Goal: Information Seeking & Learning: Learn about a topic

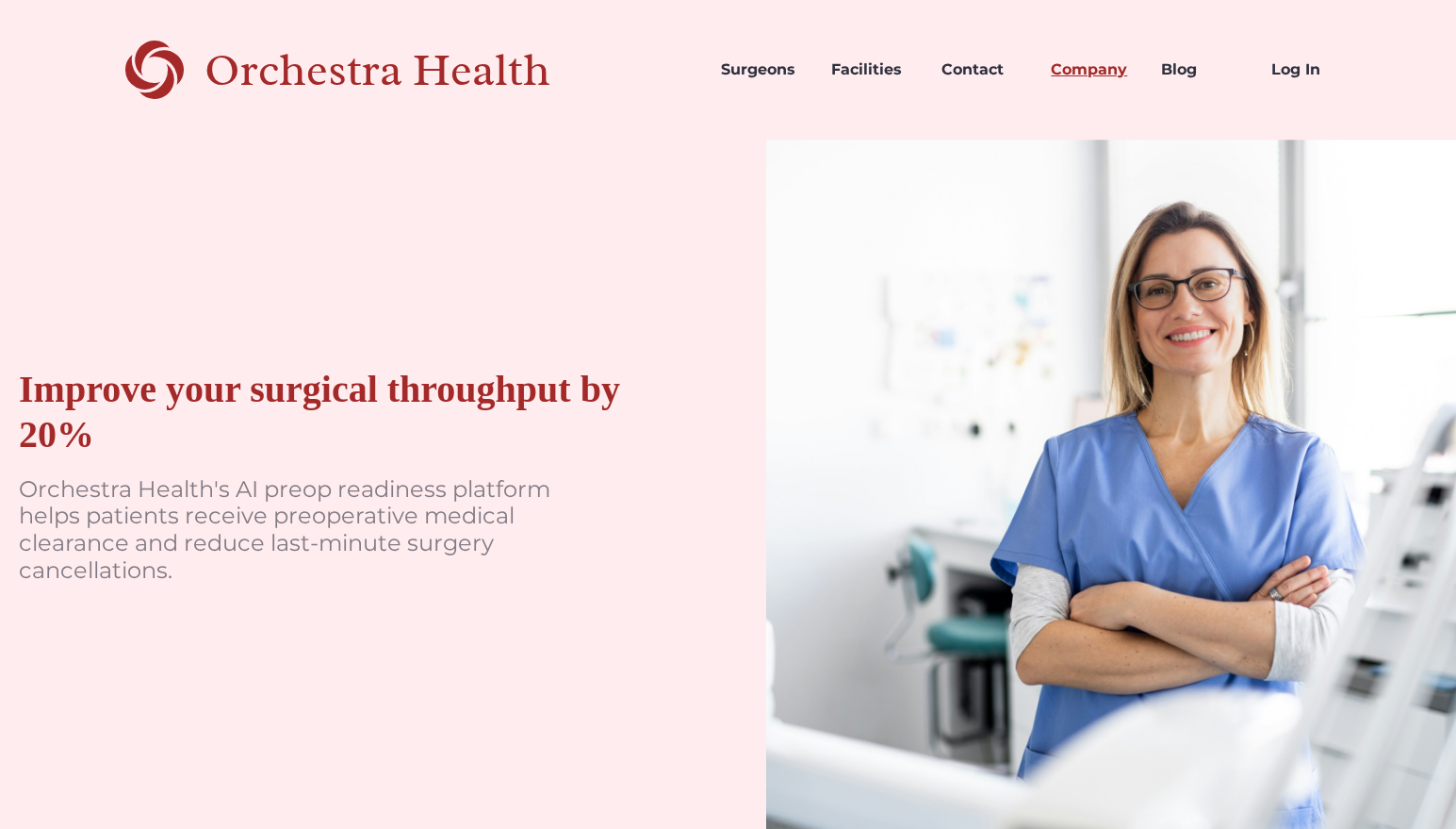
click at [1107, 75] on link "Company" at bounding box center [1090, 69] width 110 height 64
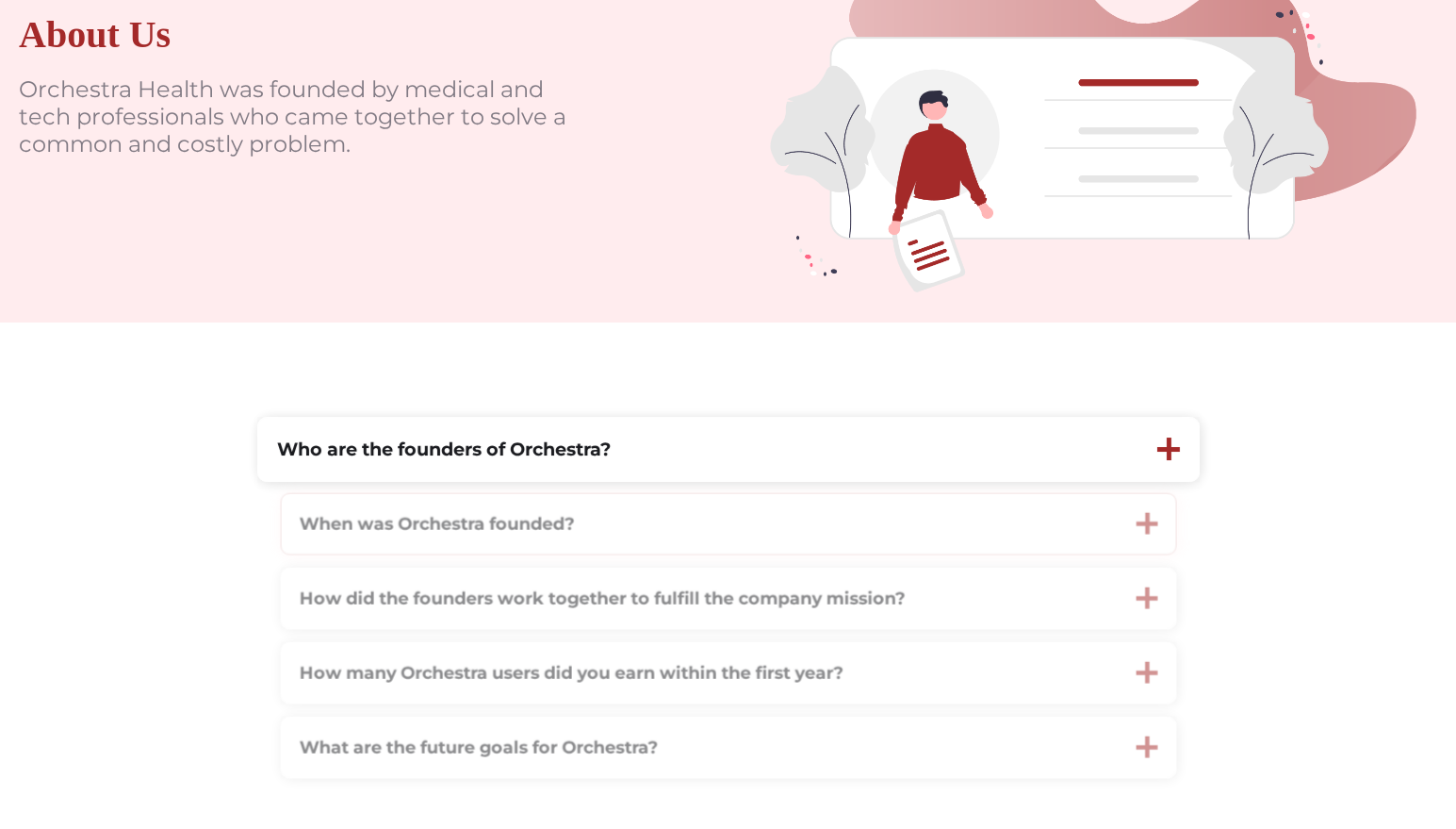
scroll to position [282, 0]
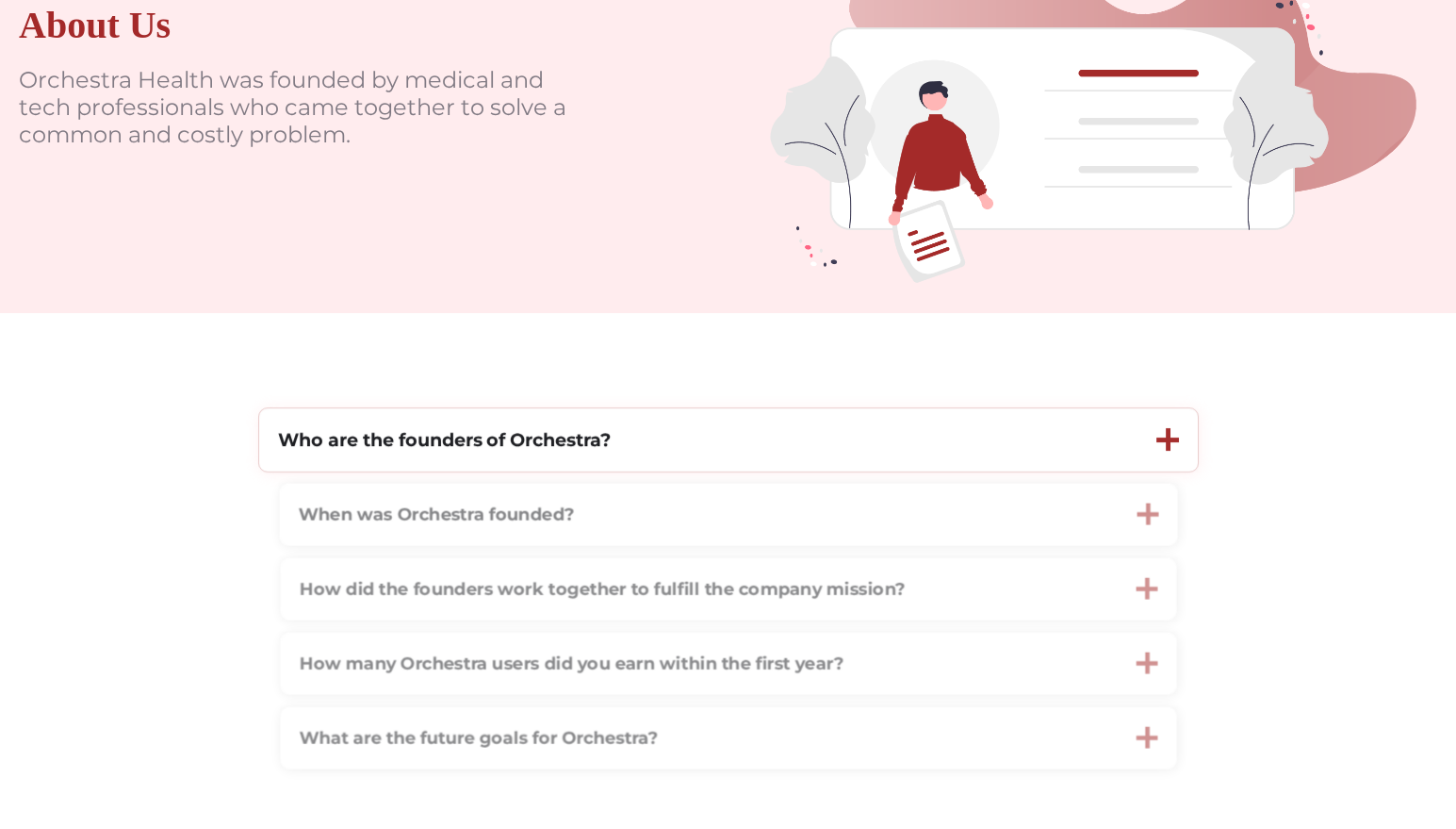
click at [585, 453] on div "Who are the founders of Orchestra?" at bounding box center [443, 439] width 333 height 26
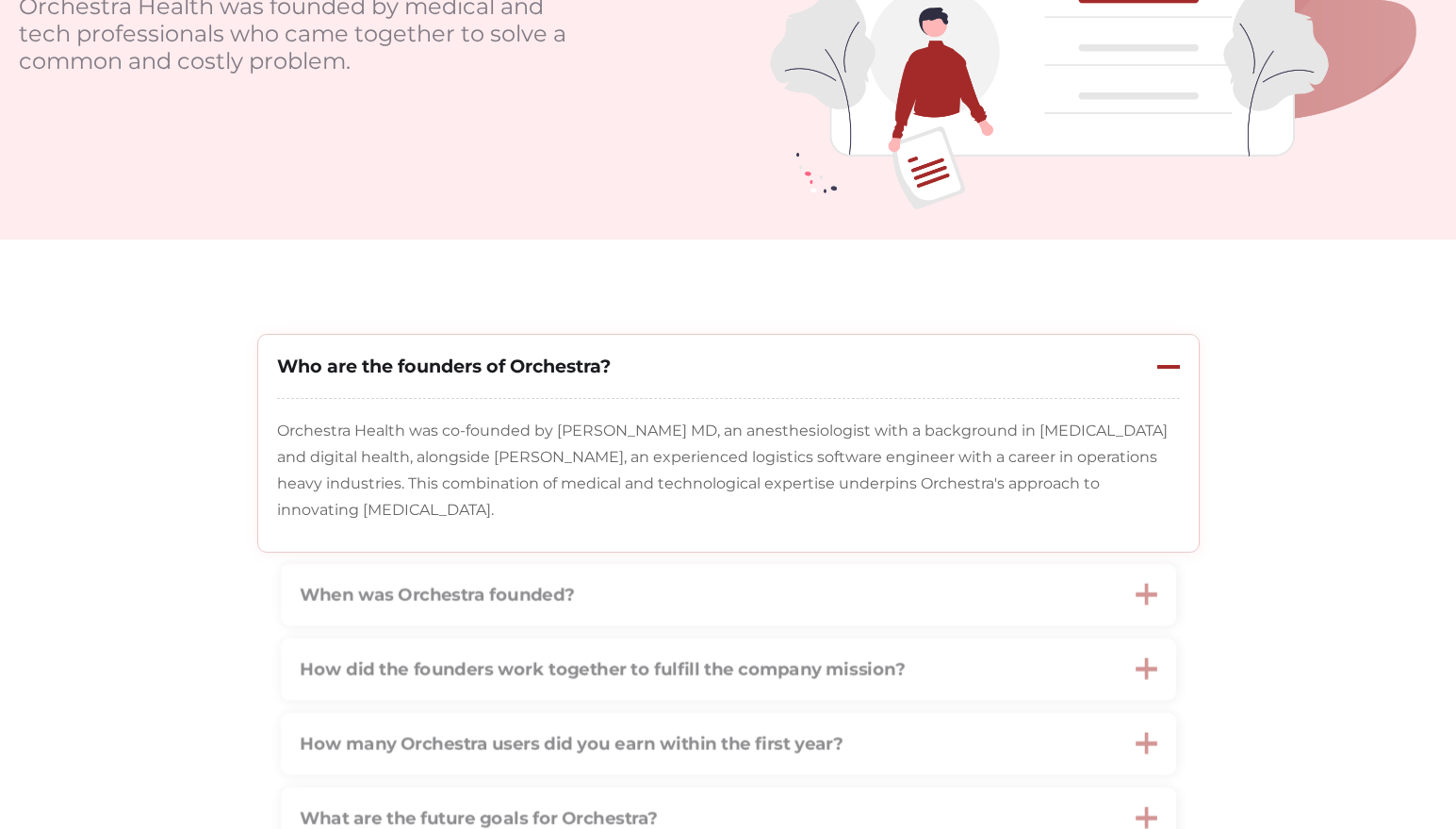
scroll to position [471, 0]
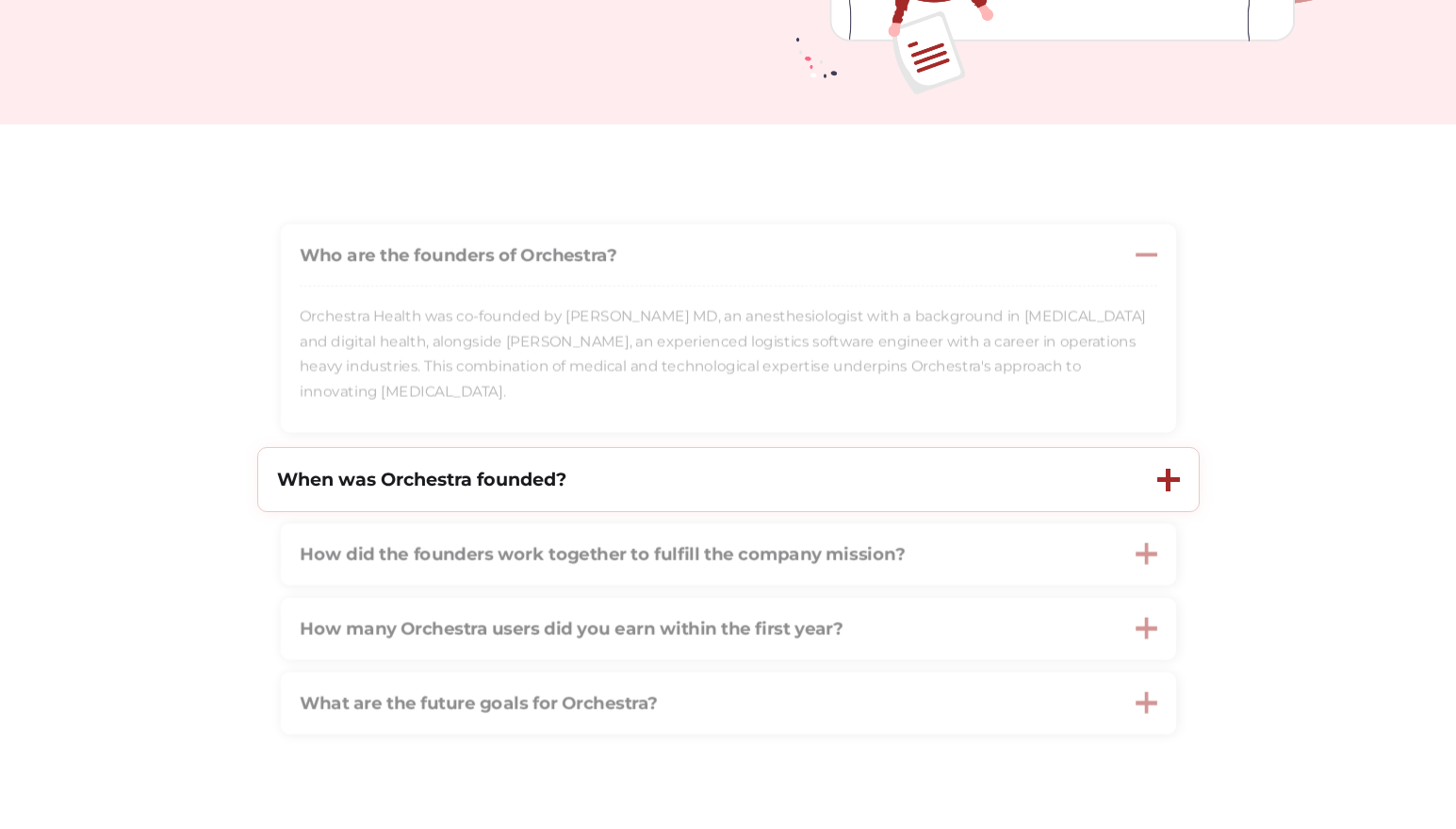
click at [415, 486] on strong "When was Orchestra founded?" at bounding box center [421, 479] width 289 height 23
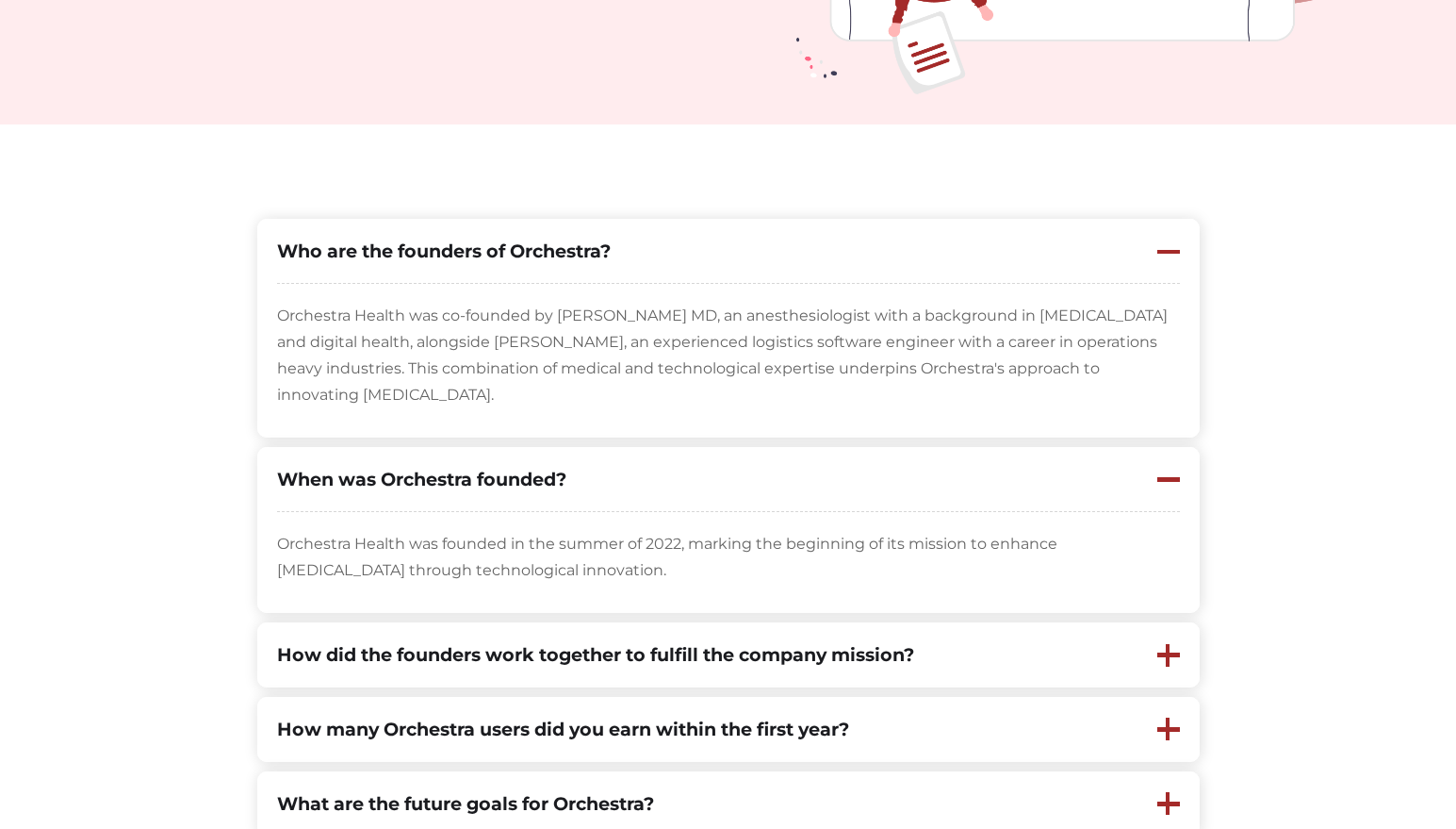
scroll to position [566, 0]
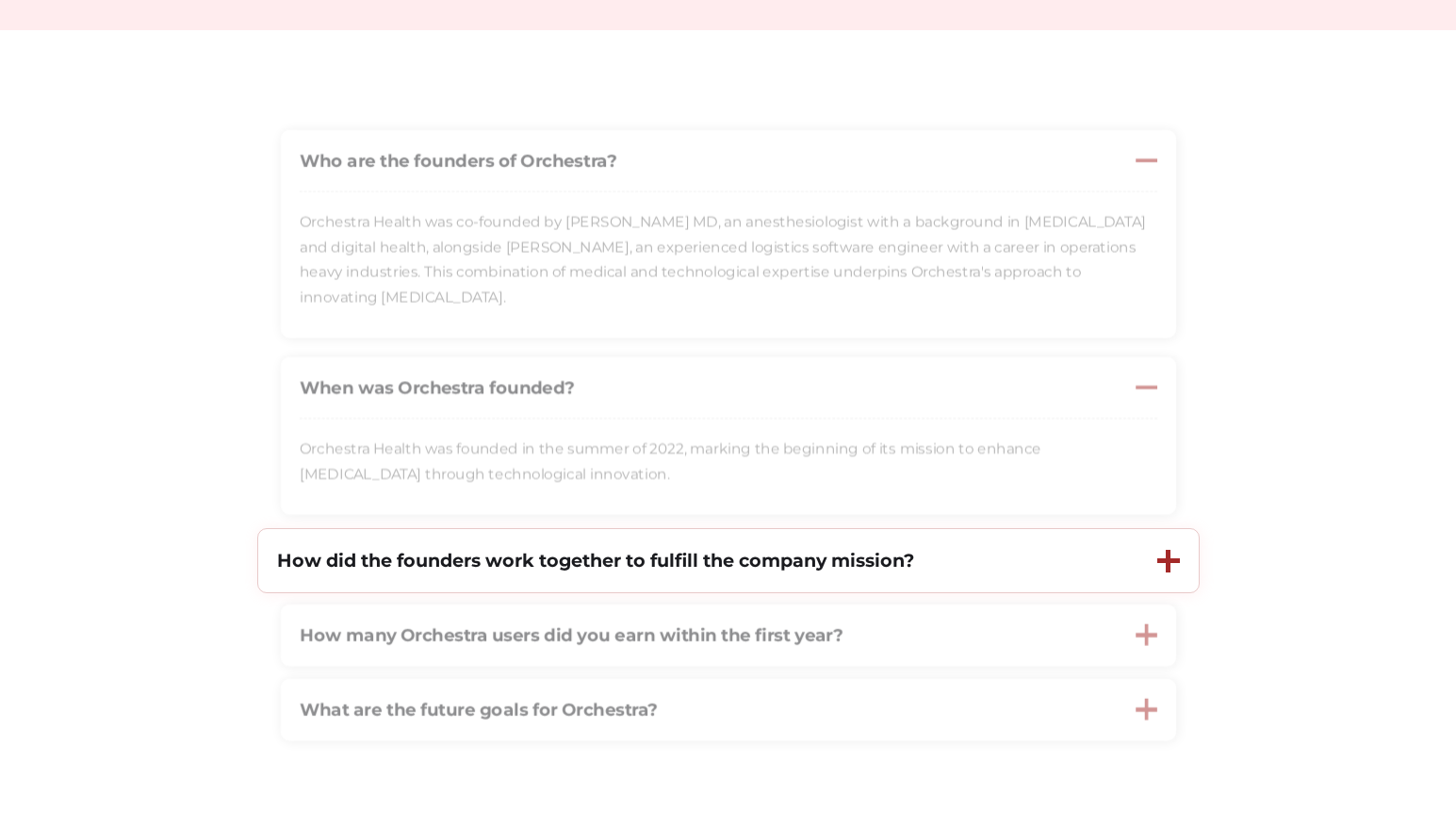
click at [435, 571] on strong "How did the founders work together to fulfill the company mission?" at bounding box center [595, 560] width 638 height 23
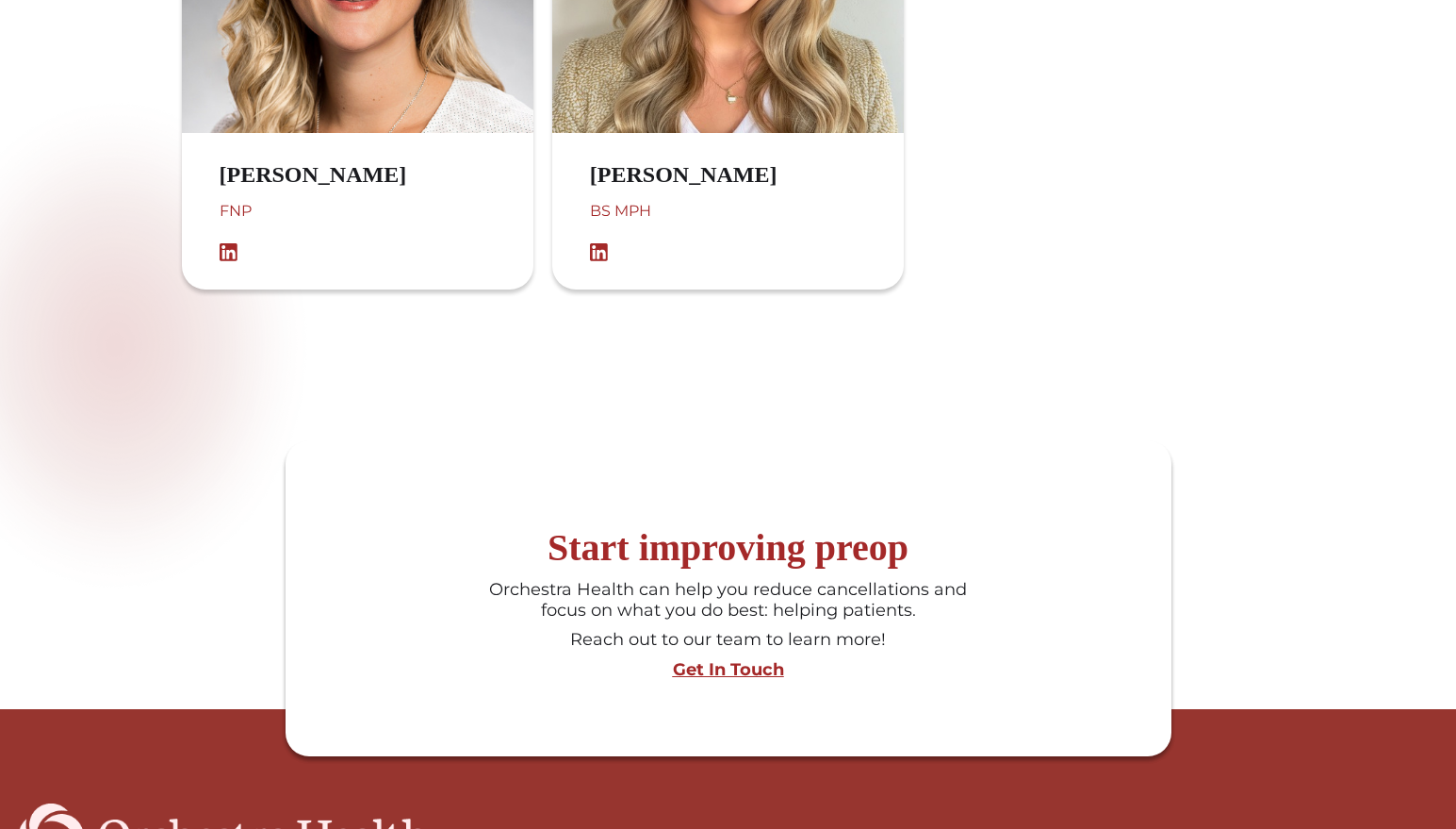
scroll to position [2639, 0]
